Goal: Information Seeking & Learning: Find specific page/section

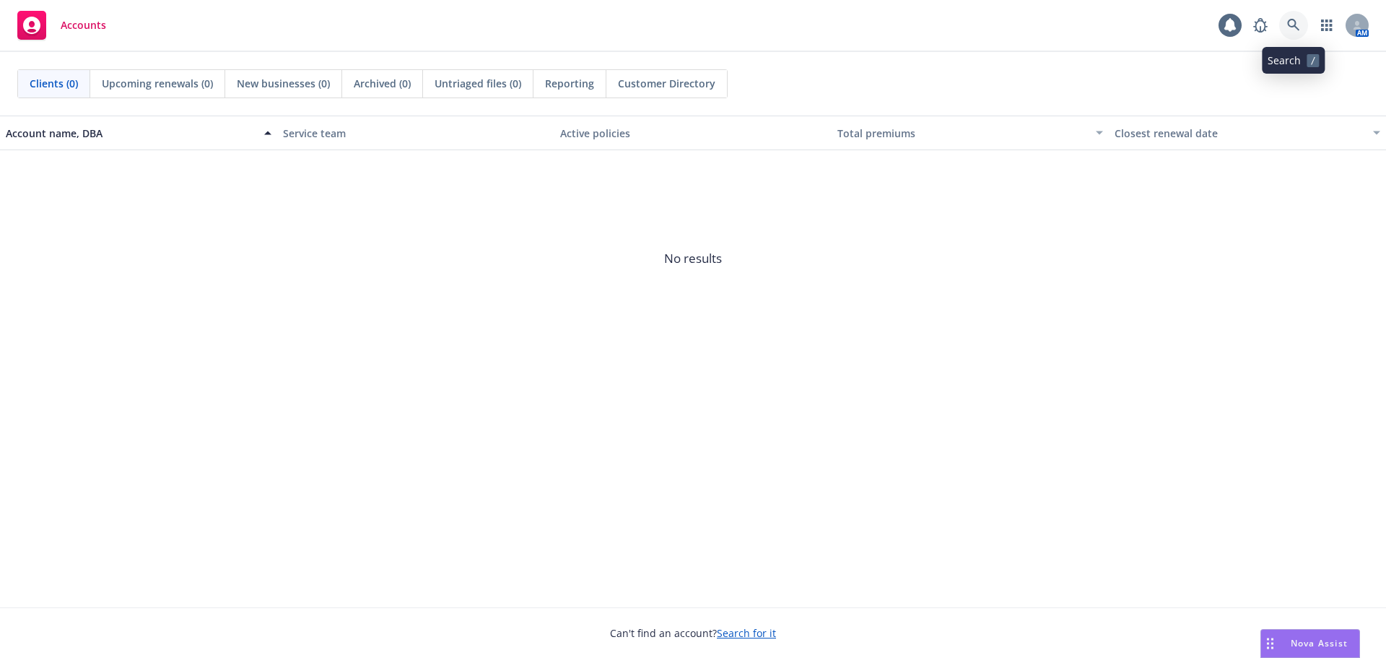
click at [1297, 23] on icon at bounding box center [1293, 25] width 13 height 13
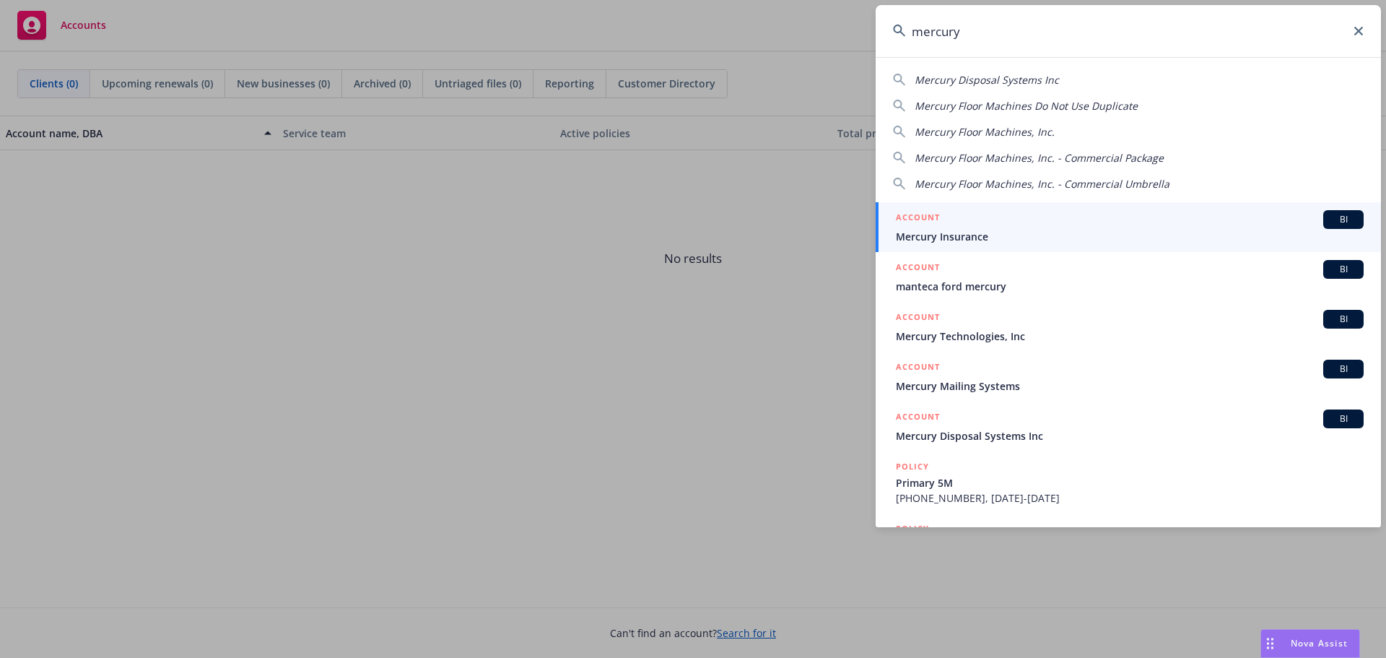
type input "mercury"
